Goal: Transaction & Acquisition: Purchase product/service

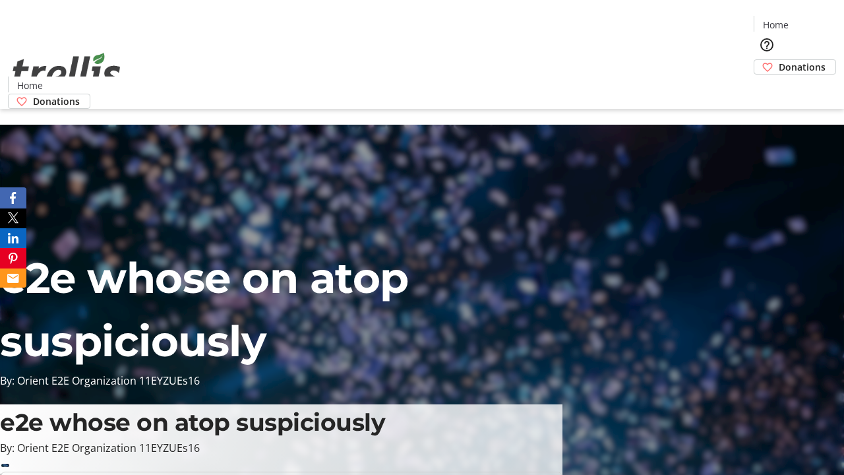
click at [807, 20] on span "Sign Up" at bounding box center [812, 19] width 38 height 16
type input "[EMAIL_ADDRESS][PERSON_NAME][DOMAIN_NAME]"
type input "Art"
type input "[PERSON_NAME]"
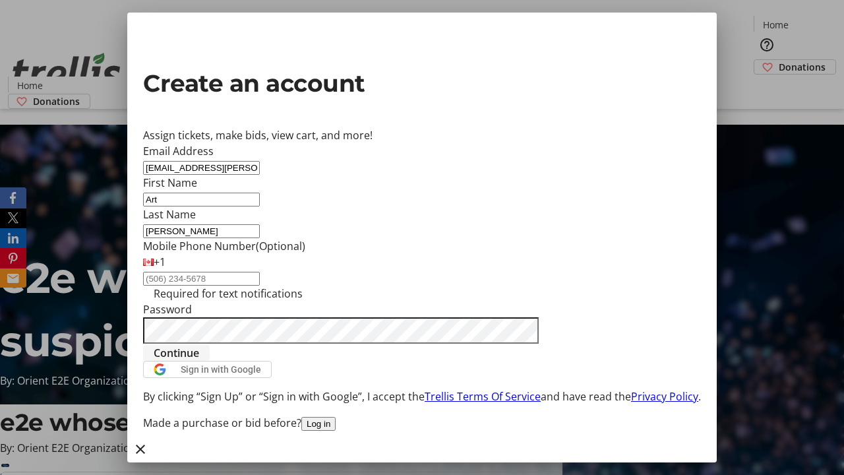
click at [199, 361] on span "Continue" at bounding box center [177, 353] width 46 height 16
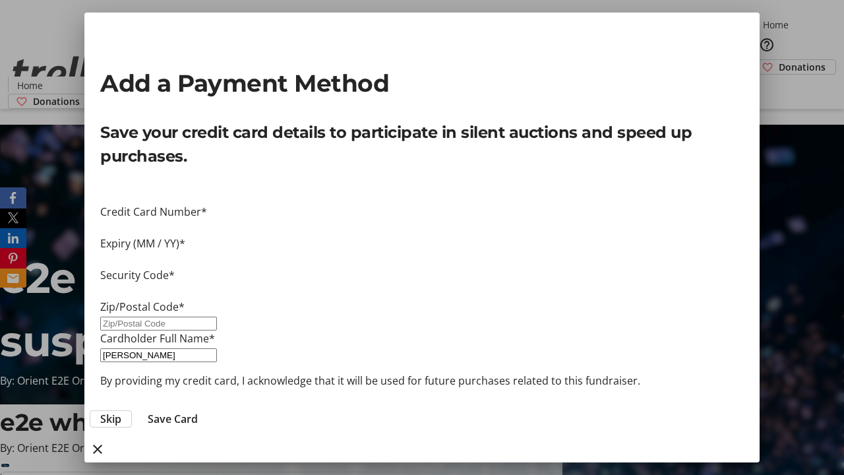
type input "V1Y 0C2"
click at [198, 411] on span "Save Card" at bounding box center [173, 419] width 50 height 16
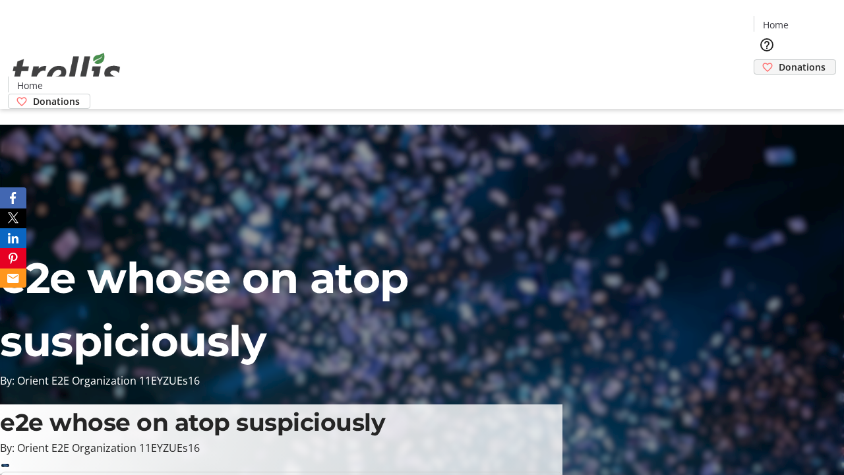
click at [779, 60] on span "Donations" at bounding box center [802, 67] width 47 height 14
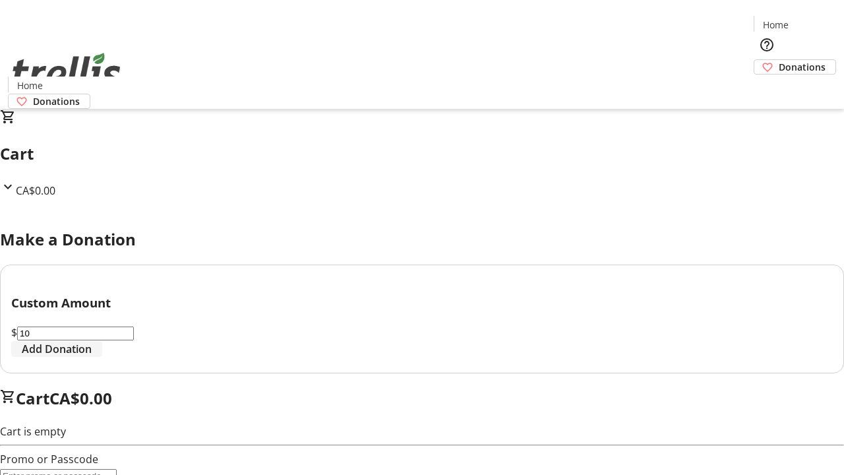
click at [92, 357] on span "Add Donation" at bounding box center [57, 349] width 70 height 16
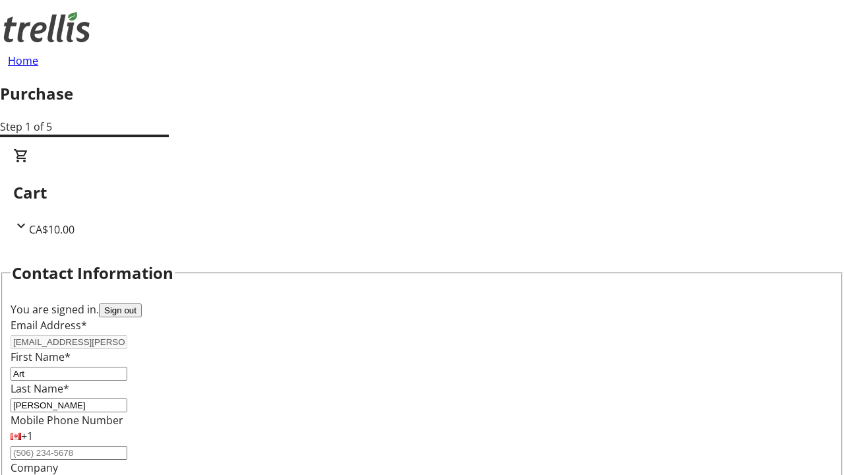
select select "CA"
type input "[STREET_ADDRESS][PERSON_NAME]"
type input "Kelowna"
select select "BC"
type input "Kelowna"
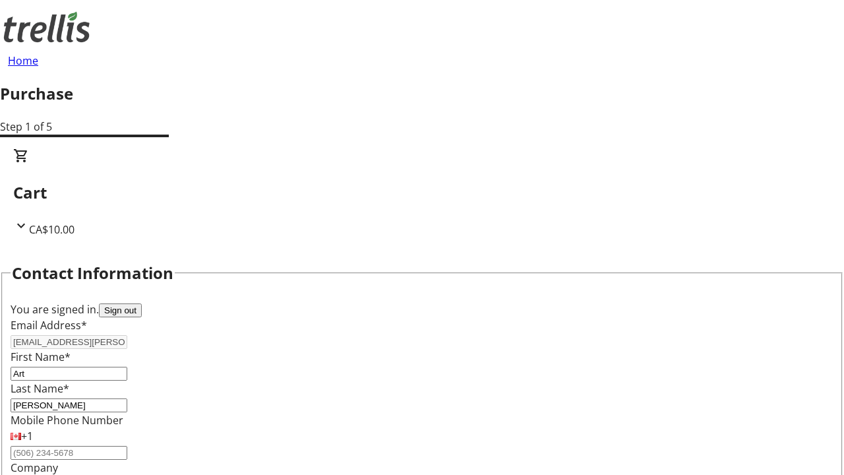
type input "V1Y 0C2"
